Goal: Check status: Check status

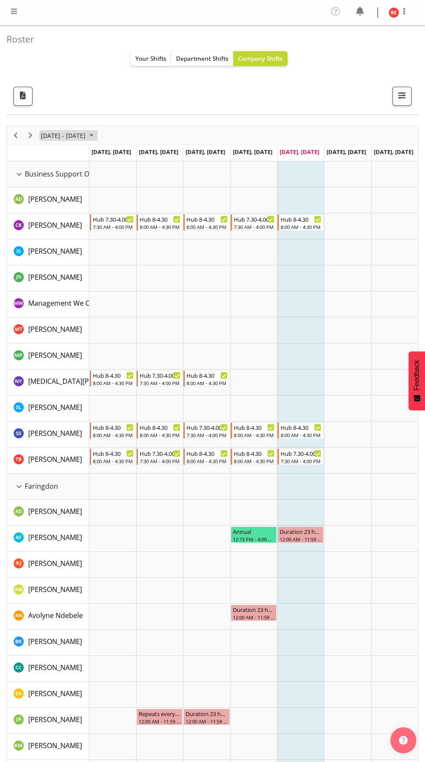
click at [97, 135] on span "August 25 - 31, 2025" at bounding box center [91, 135] width 10 height 11
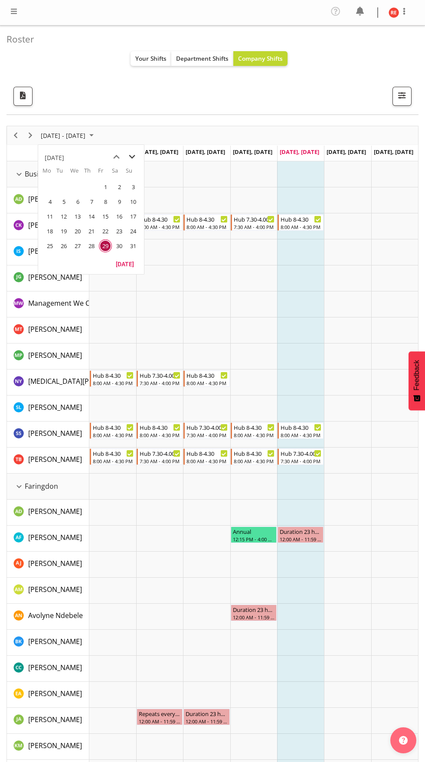
click at [132, 157] on span "next month" at bounding box center [131, 157] width 15 height 16
click at [78, 231] on span "24" at bounding box center [77, 231] width 13 height 13
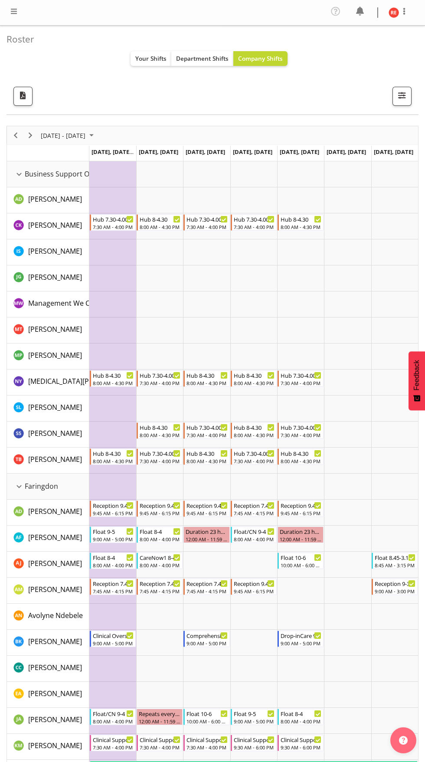
click at [0, 0] on div "Timeline Week of September 24, 2025" at bounding box center [0, 0] width 0 height 0
click at [19, 174] on div "Business Support Office resource" at bounding box center [18, 174] width 11 height 11
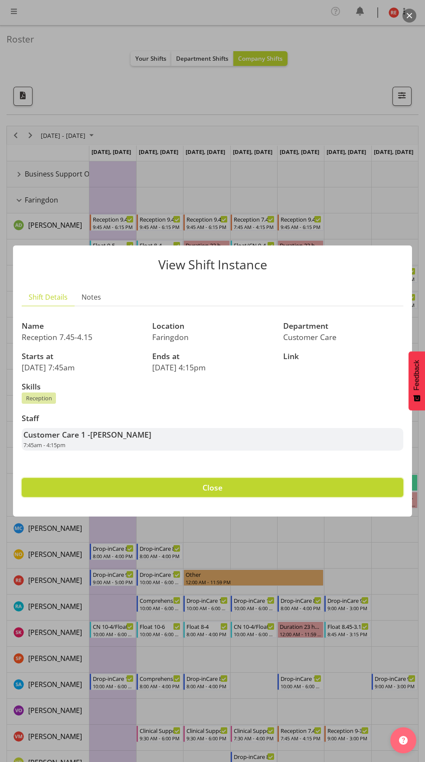
click at [336, 489] on button "Close" at bounding box center [213, 487] width 382 height 19
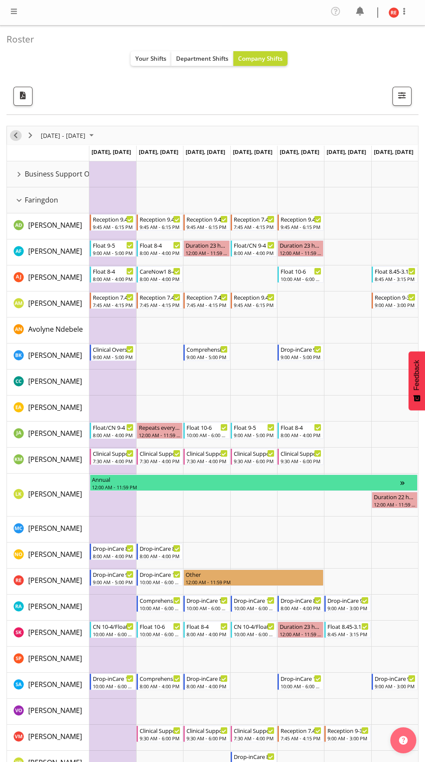
click at [11, 135] on span "Previous" at bounding box center [15, 135] width 10 height 11
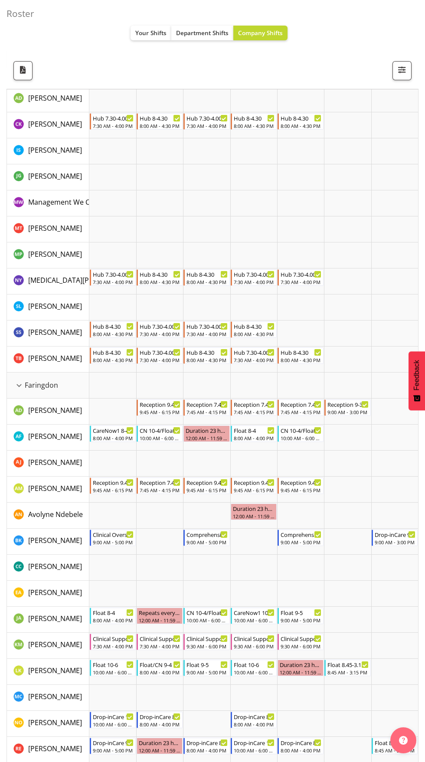
scroll to position [101, 0]
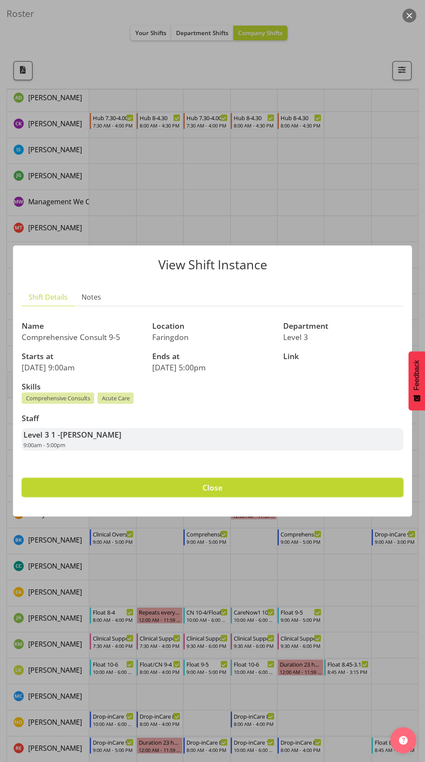
click at [356, 497] on button "Close" at bounding box center [213, 487] width 382 height 19
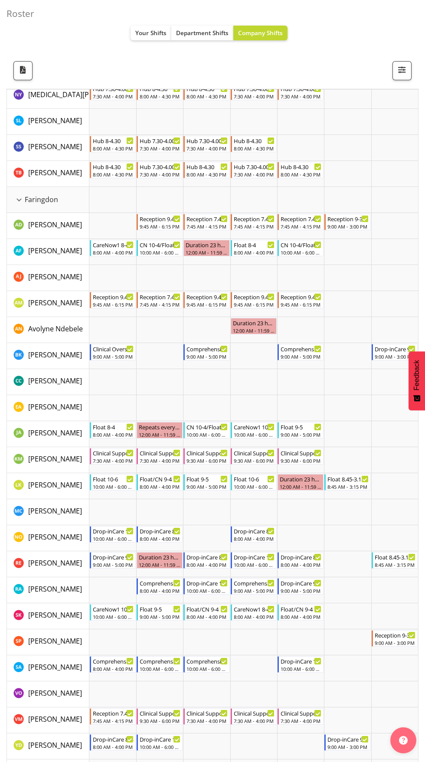
scroll to position [289, 0]
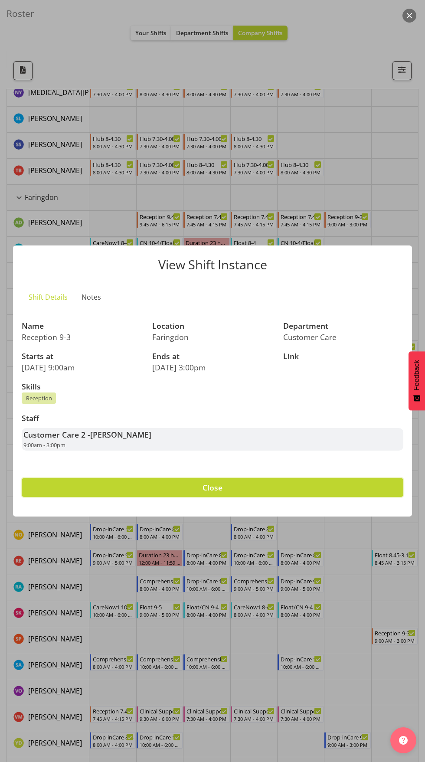
click at [378, 497] on button "Close" at bounding box center [213, 487] width 382 height 19
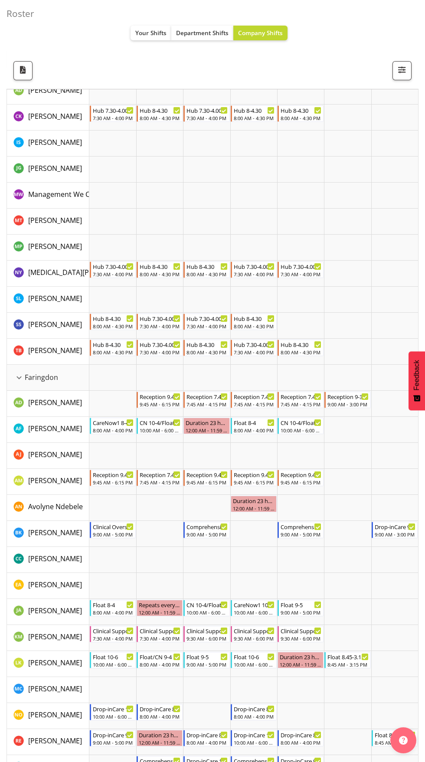
scroll to position [0, 0]
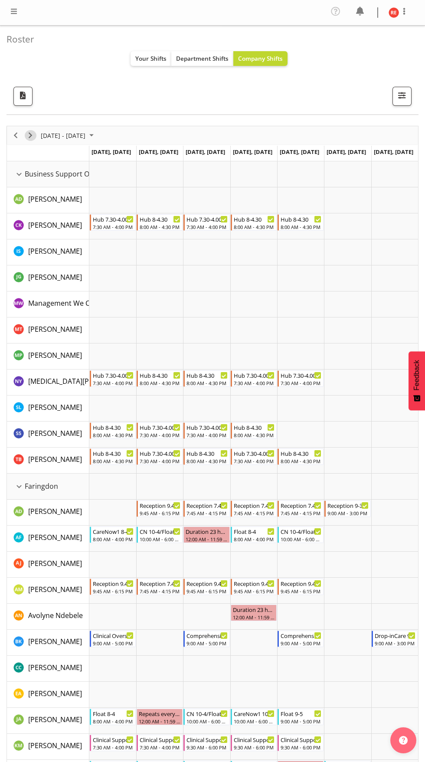
click at [36, 137] on button "Next" at bounding box center [31, 135] width 12 height 11
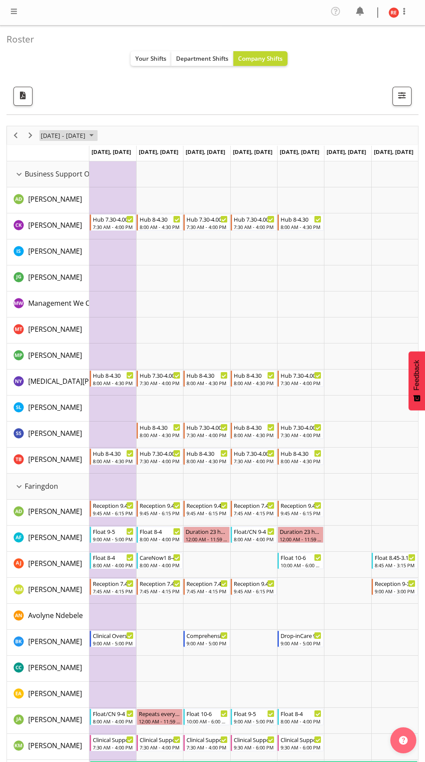
click at [97, 137] on span "September 22 - 28, 2025" at bounding box center [91, 135] width 10 height 11
click at [78, 81] on div "Roster Your Shifts Department Shifts Company Shifts All Locations Clear Busines…" at bounding box center [213, 70] width 412 height 89
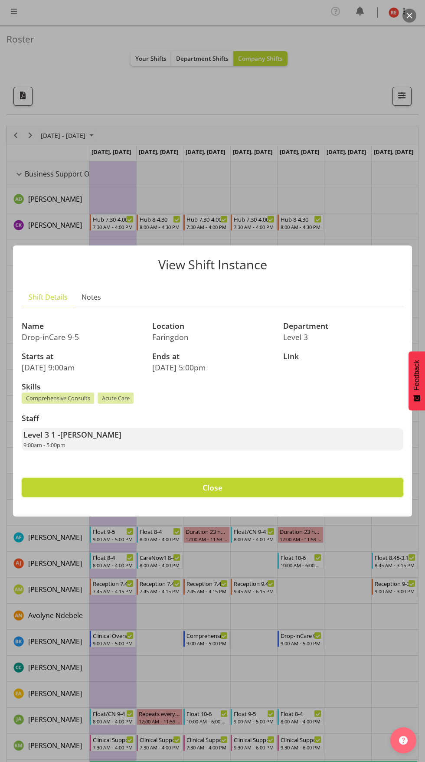
click at [320, 491] on button "Close" at bounding box center [213, 487] width 382 height 19
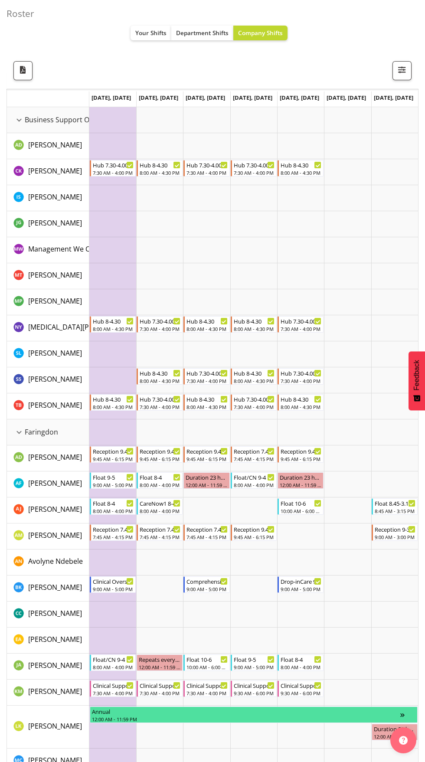
scroll to position [47, 0]
